Goal: Obtain resource: Obtain resource

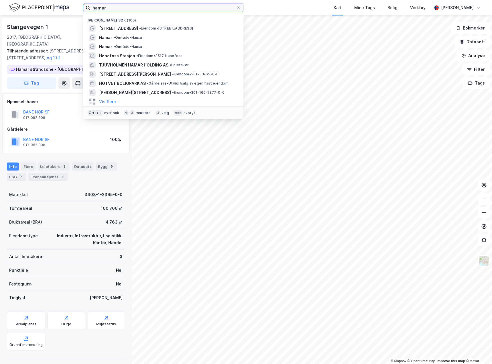
drag, startPoint x: 0, startPoint y: 0, endPoint x: -175, endPoint y: 16, distance: 175.3
click at [0, 16] on html "hamar Nylige søk (100) Lørenveien 68 • Eiendom • Lørenveien 68, 0585 Oslo Hamar…" at bounding box center [246, 182] width 492 height 364
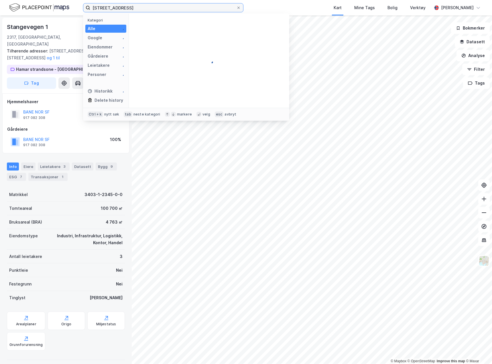
type input "lørenveien 68"
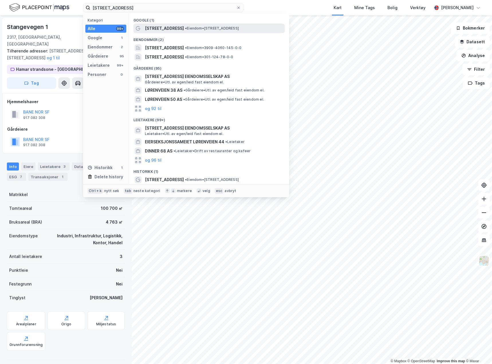
click at [203, 24] on div "Google (1) Lørenveien 68 • Eiendom • Lørenveien 68, 0585 Oslo Eiendommer (2) Fl…" at bounding box center [209, 98] width 161 height 171
click at [203, 26] on div "Lørenveien 68 • Eiendom • Lørenveien 68, 0585 Oslo" at bounding box center [214, 28] width 139 height 7
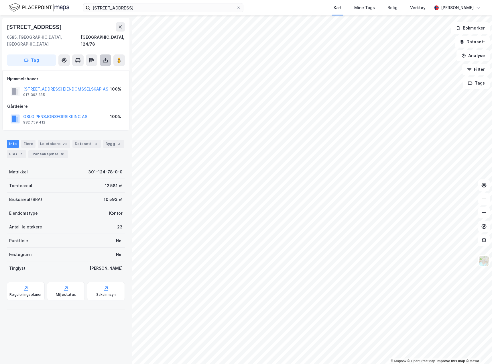
click at [103, 57] on icon at bounding box center [106, 60] width 6 height 6
click at [82, 69] on div "Last ned grunnbok" at bounding box center [76, 71] width 33 height 5
